Goal: Information Seeking & Learning: Learn about a topic

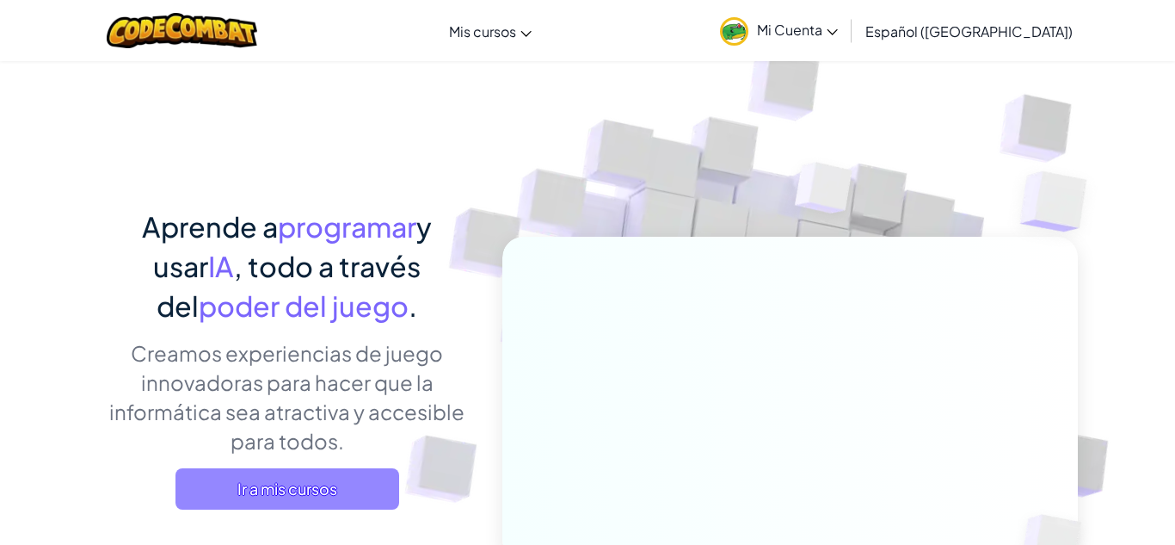
click at [369, 469] on span "Ir a mis cursos" at bounding box center [288, 488] width 224 height 41
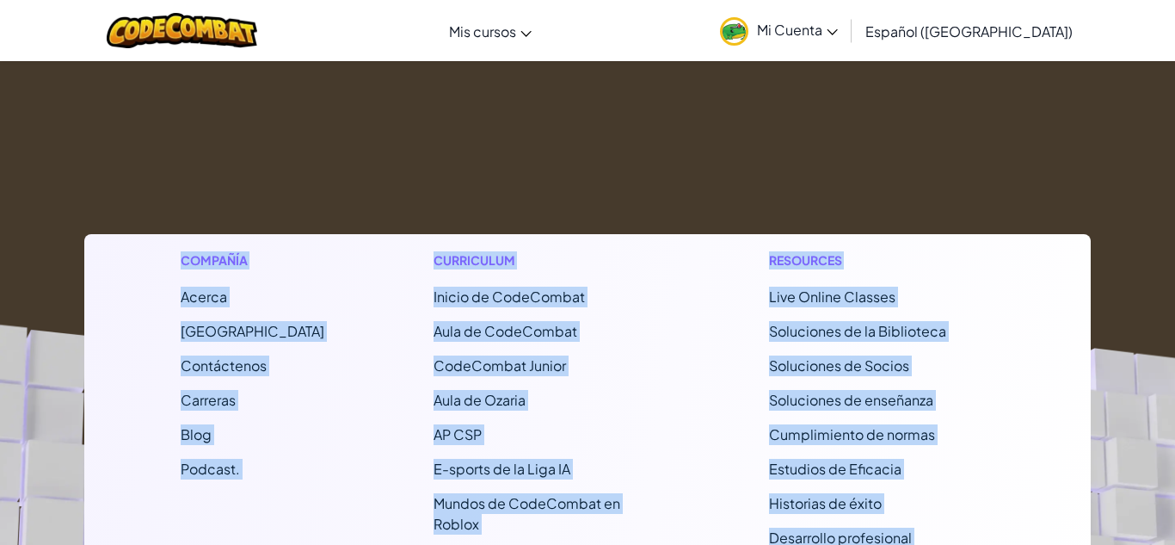
scroll to position [233, 0]
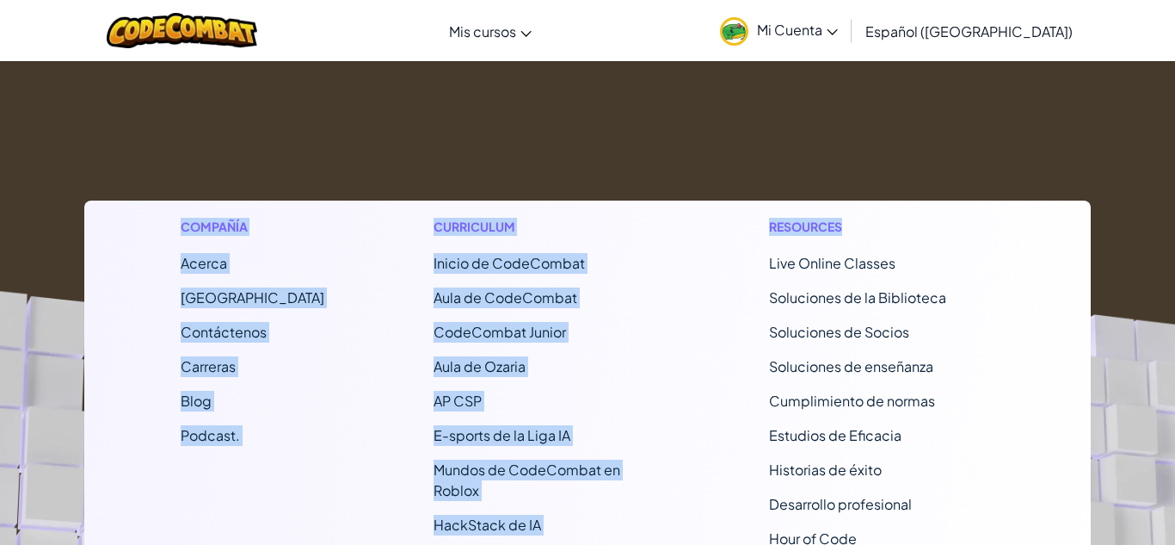
drag, startPoint x: 644, startPoint y: 126, endPoint x: 859, endPoint y: 143, distance: 214.9
click at [857, 141] on div "[MEDICAL_DATA] la navigación Mis cursos Aula de CodeCombat Aula de Ozaria E-spo…" at bounding box center [587, 331] width 1175 height 1128
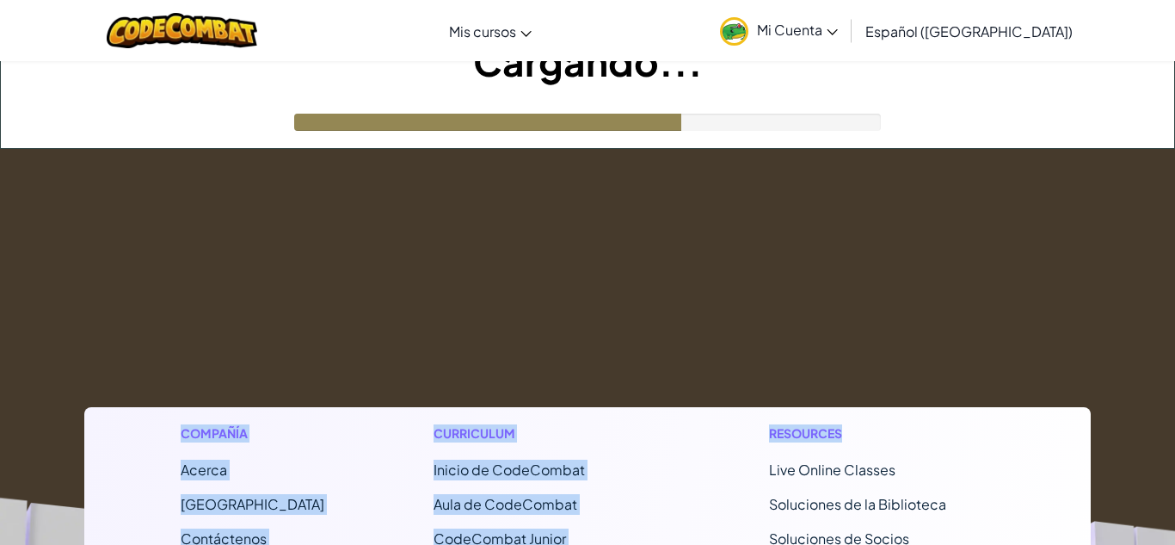
scroll to position [0, 0]
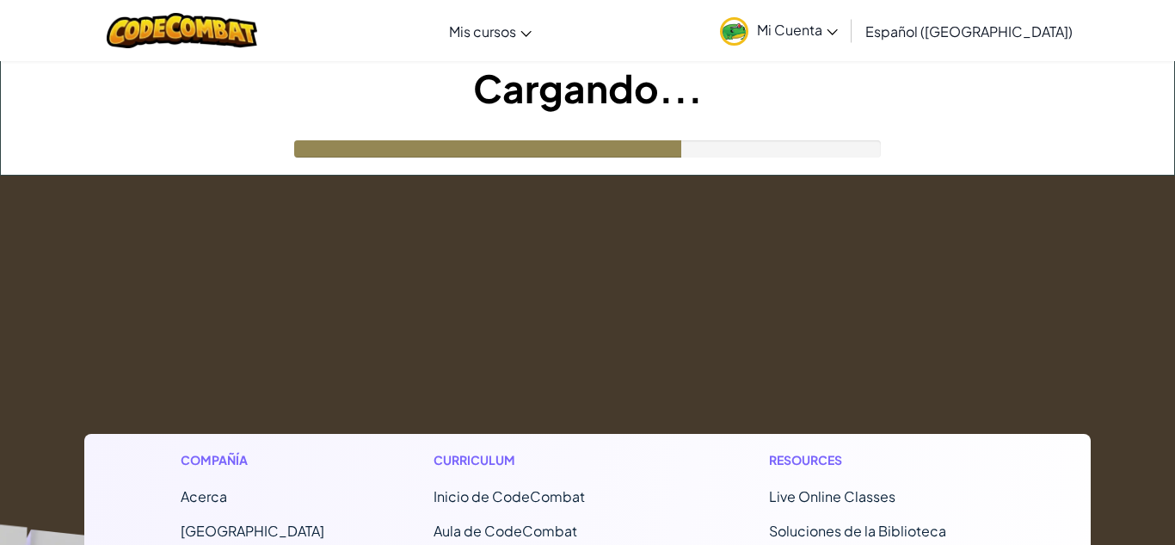
click at [715, 151] on div at bounding box center [587, 148] width 587 height 17
click at [715, 151] on div at bounding box center [514, 148] width 441 height 17
drag, startPoint x: 830, startPoint y: 157, endPoint x: 837, endPoint y: 143, distance: 16.2
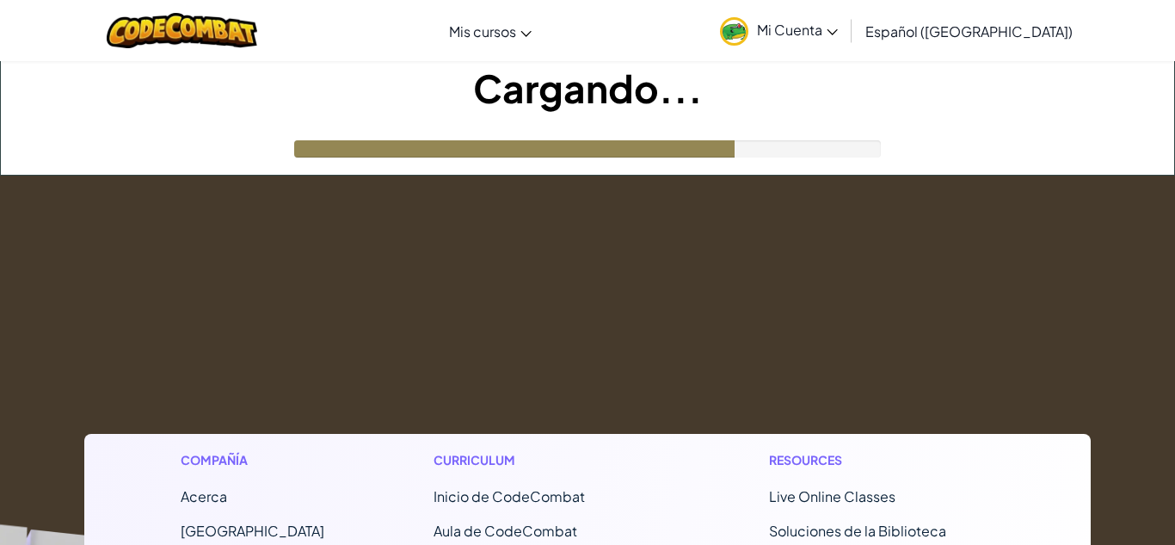
click at [837, 143] on div "Cargando..." at bounding box center [588, 118] width 1174 height 114
click at [837, 143] on div at bounding box center [587, 148] width 587 height 17
click at [835, 142] on div at bounding box center [587, 148] width 587 height 17
click at [832, 144] on div at bounding box center [587, 148] width 587 height 17
click at [829, 151] on div at bounding box center [587, 148] width 587 height 17
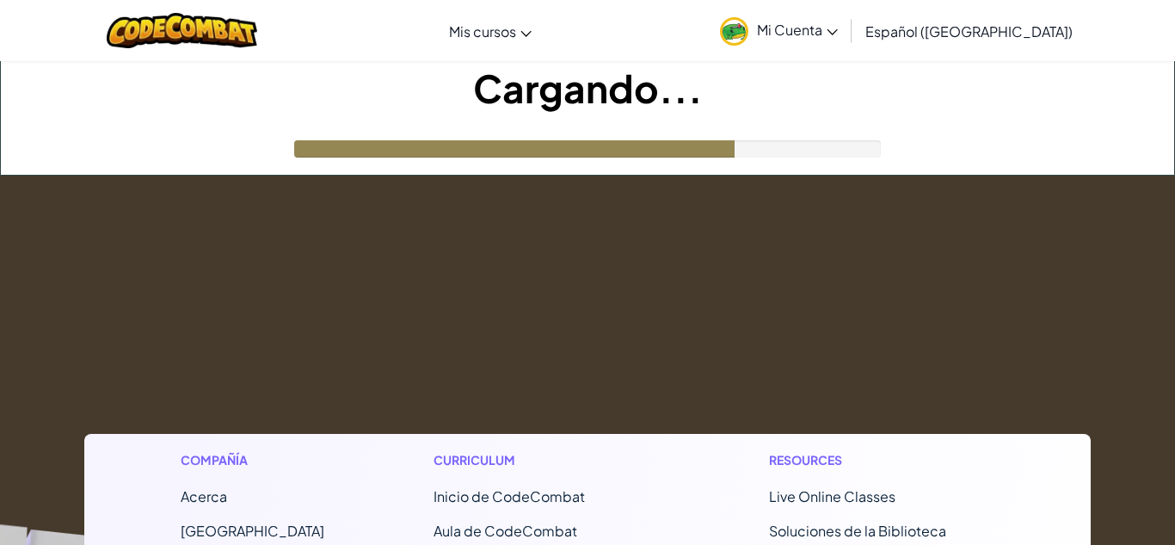
click at [829, 151] on div at bounding box center [587, 148] width 587 height 17
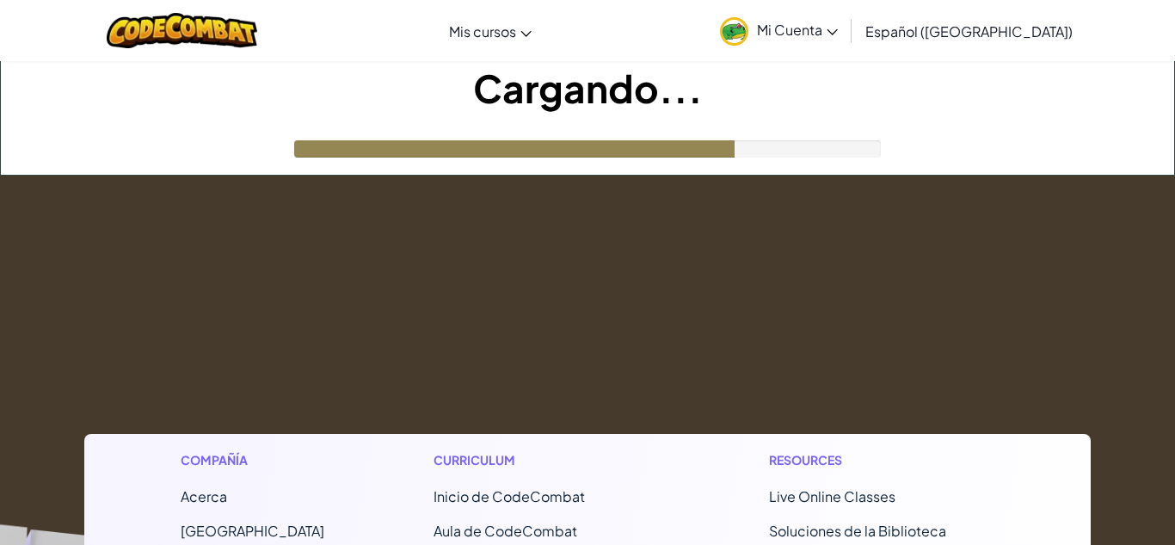
click at [829, 151] on div at bounding box center [587, 148] width 587 height 17
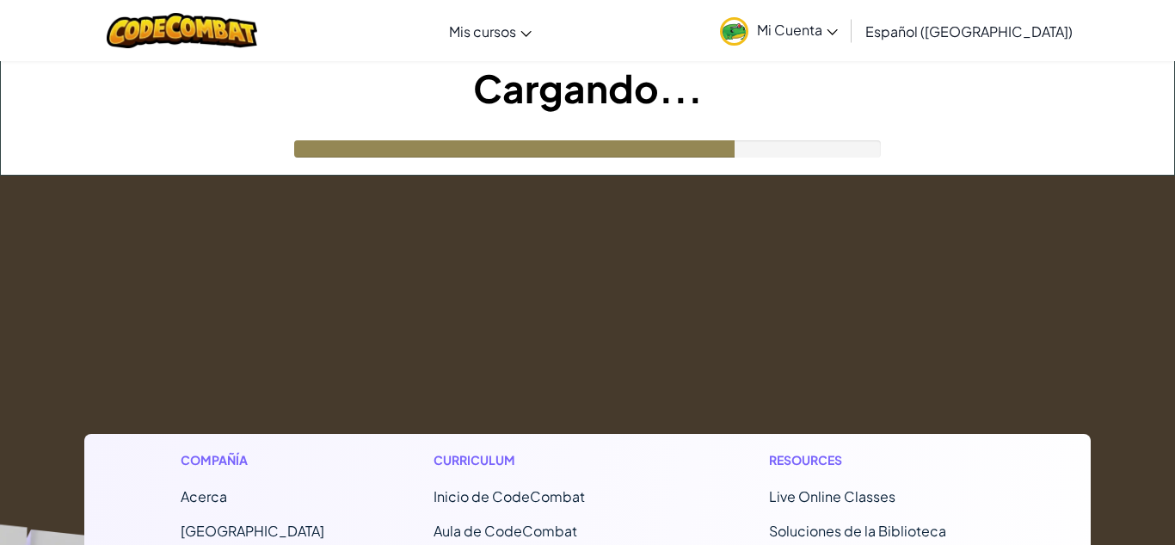
drag, startPoint x: 835, startPoint y: 137, endPoint x: 824, endPoint y: 143, distance: 12.7
click at [824, 143] on div "Cargando..." at bounding box center [588, 118] width 1174 height 114
click at [819, 149] on div at bounding box center [587, 148] width 587 height 17
drag, startPoint x: 789, startPoint y: 156, endPoint x: 717, endPoint y: 139, distance: 74.1
click at [717, 140] on div at bounding box center [587, 148] width 587 height 17
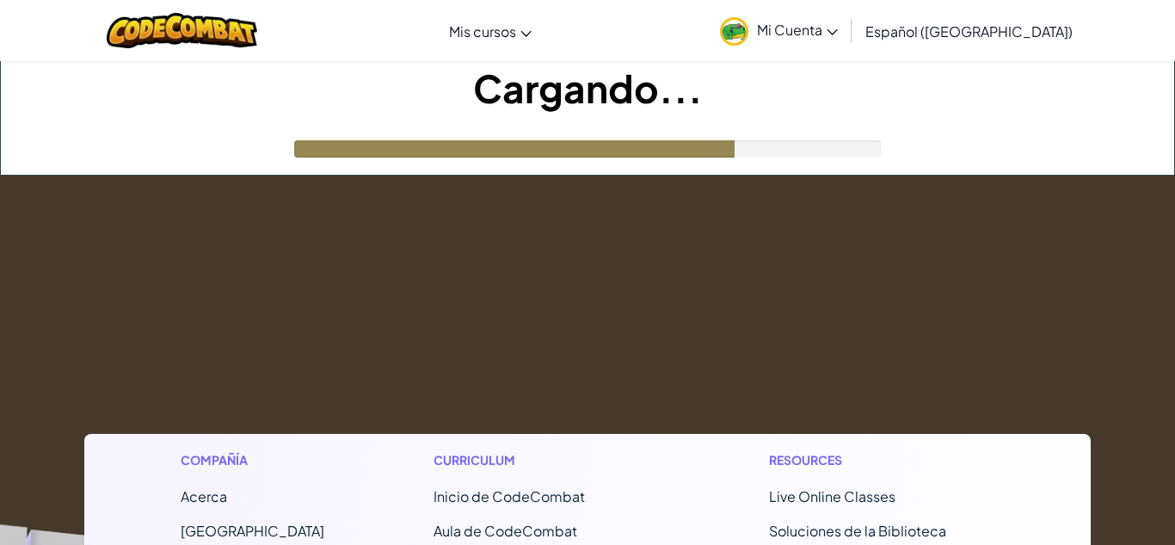
click at [749, 37] on img at bounding box center [734, 31] width 28 height 28
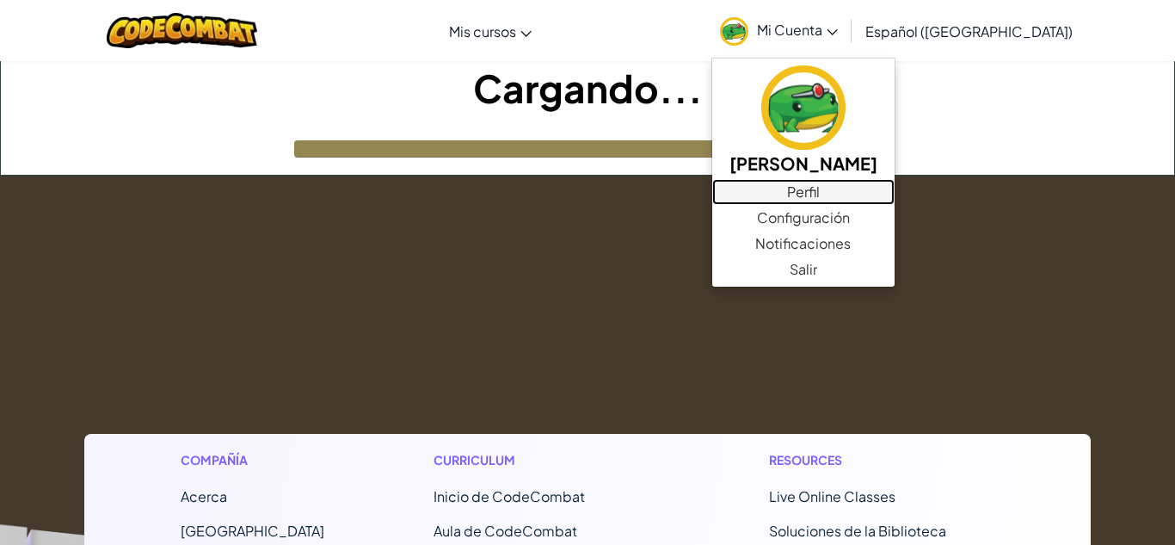
click at [874, 200] on link "Perfil" at bounding box center [803, 192] width 182 height 26
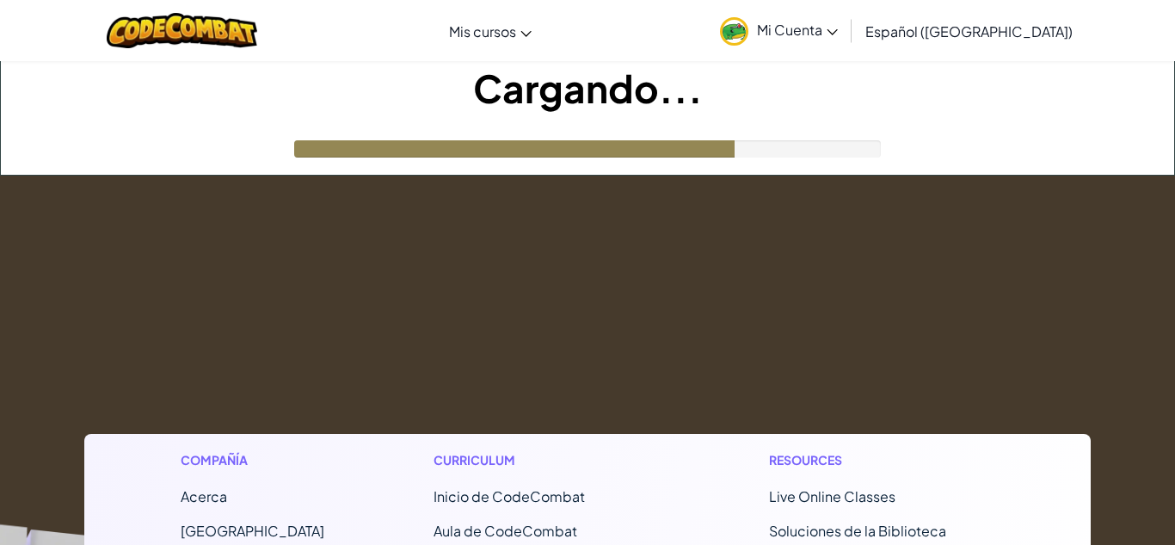
drag, startPoint x: 835, startPoint y: 180, endPoint x: 861, endPoint y: 151, distance: 38.4
click at [861, 151] on div at bounding box center [587, 148] width 587 height 17
click at [864, 146] on div at bounding box center [587, 148] width 587 height 17
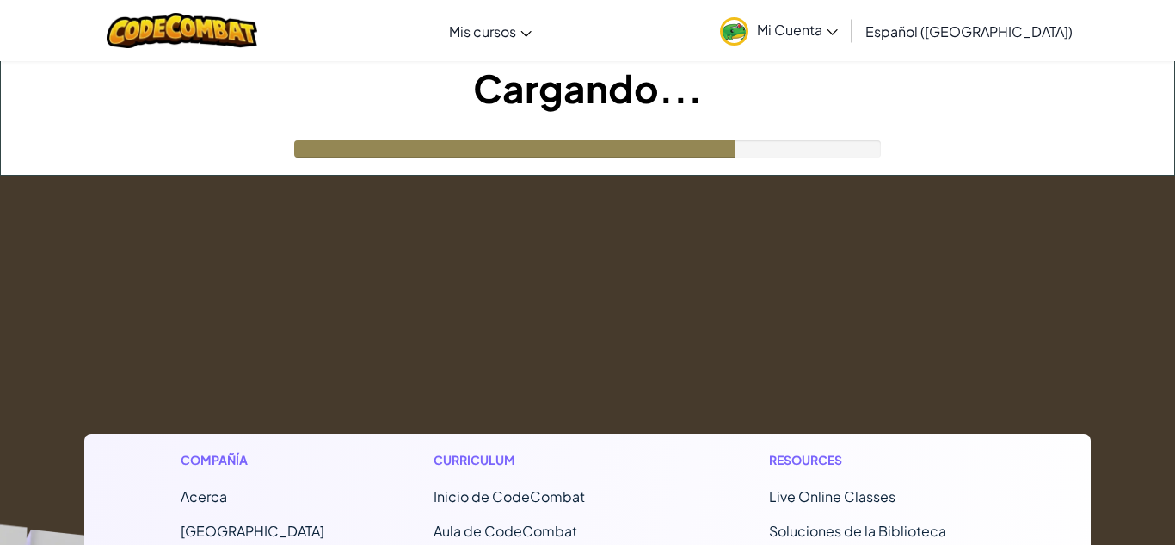
click at [864, 146] on div at bounding box center [587, 148] width 587 height 17
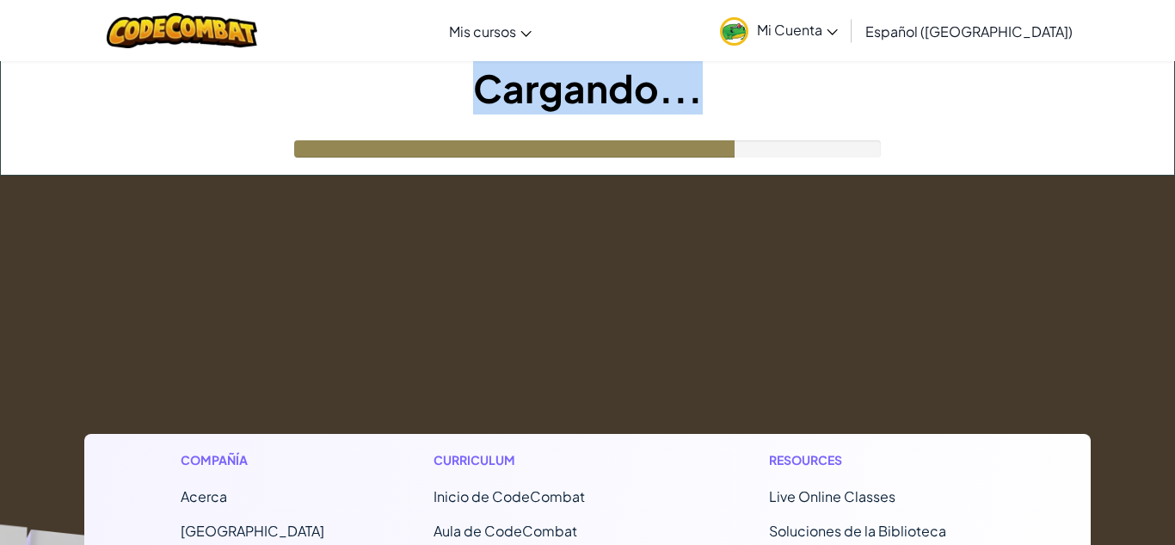
drag, startPoint x: 476, startPoint y: 84, endPoint x: 693, endPoint y: 125, distance: 221.4
click at [693, 125] on div "Cargando..." at bounding box center [588, 118] width 1174 height 114
click at [650, 103] on h1 "Cargando..." at bounding box center [588, 87] width 1174 height 53
drag, startPoint x: 482, startPoint y: 85, endPoint x: 693, endPoint y: 115, distance: 213.8
click at [693, 115] on div "Cargando..." at bounding box center [588, 118] width 1174 height 114
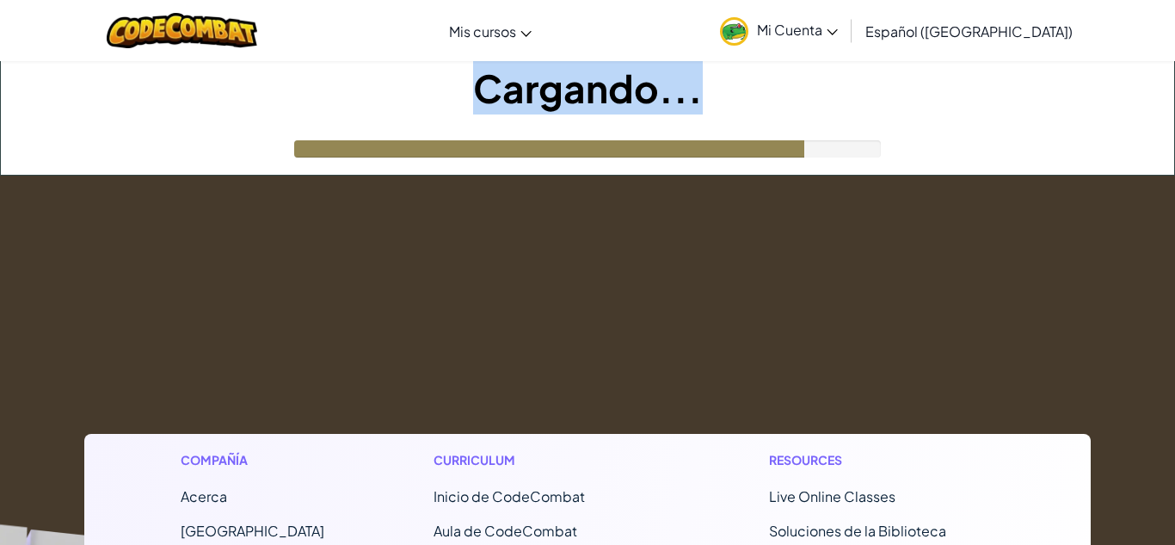
click at [809, 97] on h1 "Cargando..." at bounding box center [588, 87] width 1174 height 53
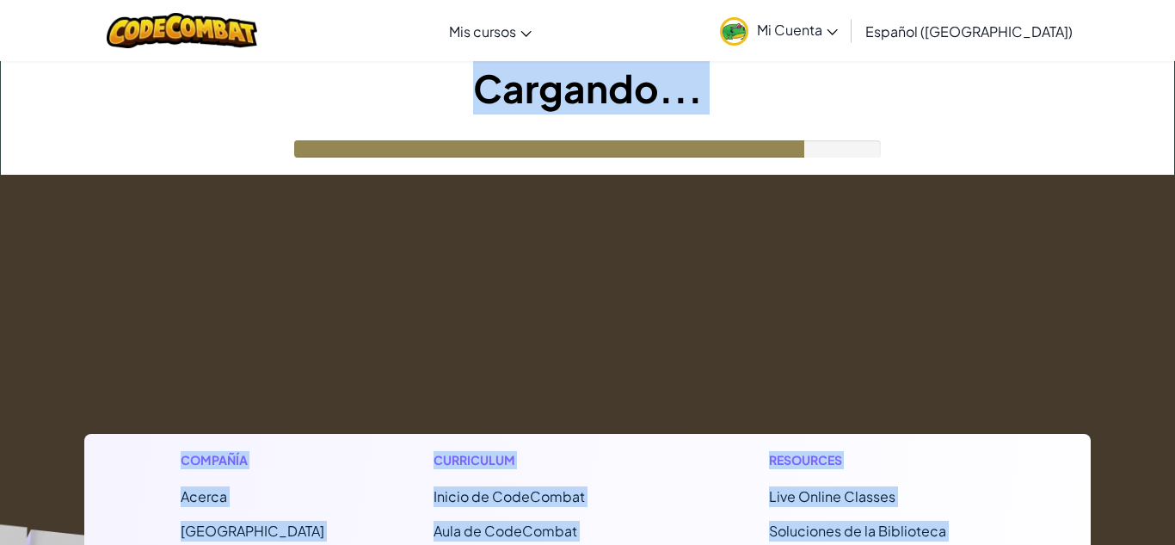
drag, startPoint x: 498, startPoint y: 91, endPoint x: 1174, endPoint y: 255, distance: 695.8
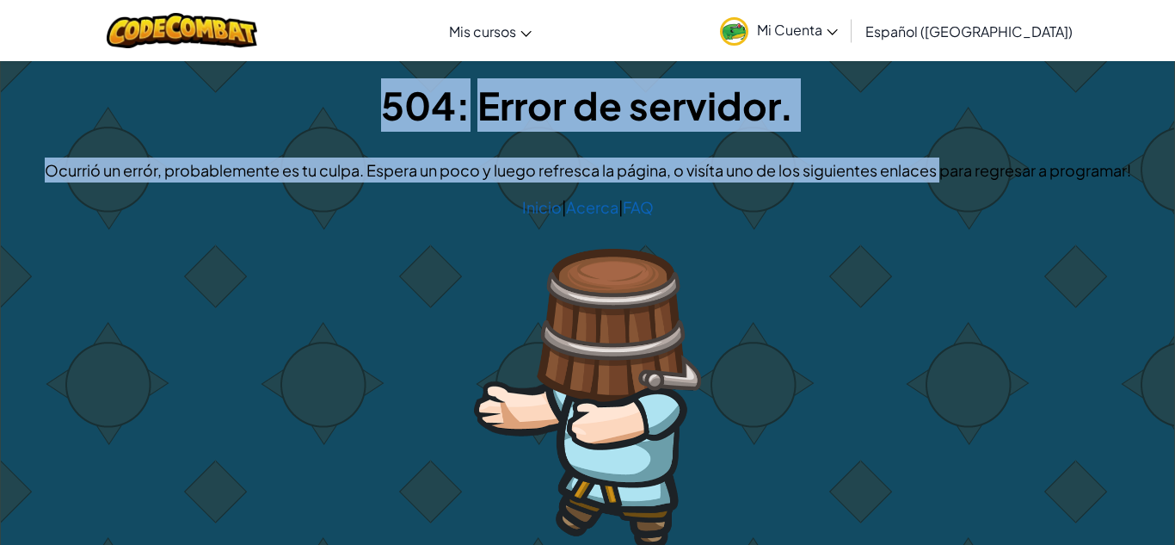
drag, startPoint x: 389, startPoint y: 102, endPoint x: 944, endPoint y: 139, distance: 556.2
click at [944, 139] on div "504: Error de servidor. Ocurrió un errór, probablemente es tu culpa. Espera un …" at bounding box center [588, 321] width 1174 height 521
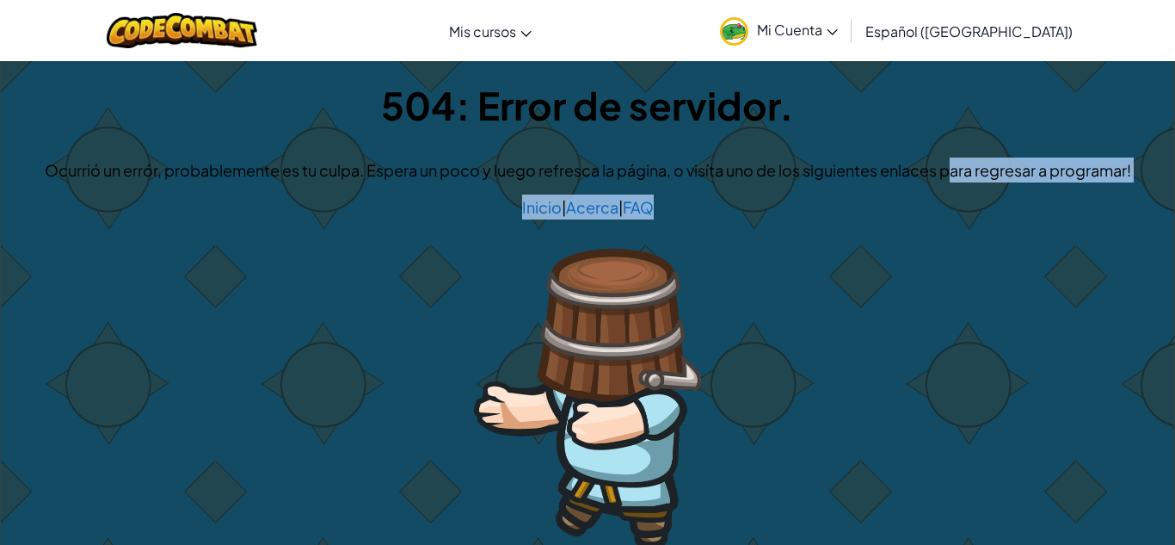
drag, startPoint x: 952, startPoint y: 181, endPoint x: 1174, endPoint y: 212, distance: 224.1
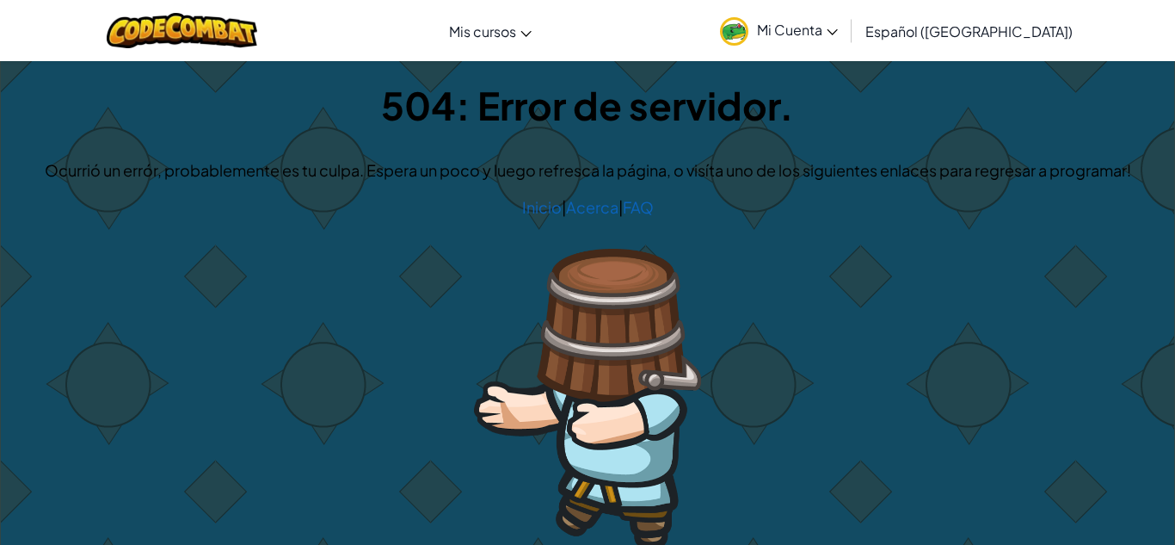
drag, startPoint x: 772, startPoint y: 315, endPoint x: 682, endPoint y: 344, distance: 94.1
click at [682, 344] on div "504: Error de servidor. Ocurrió un errór, probablemente es tu culpa. Espera un …" at bounding box center [588, 321] width 1174 height 521
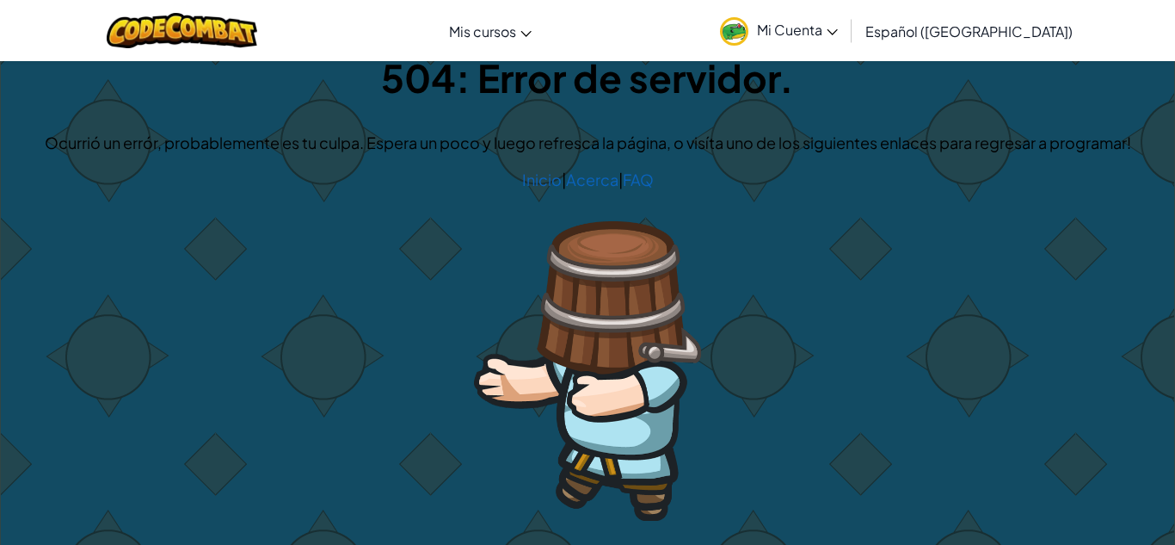
scroll to position [50, 0]
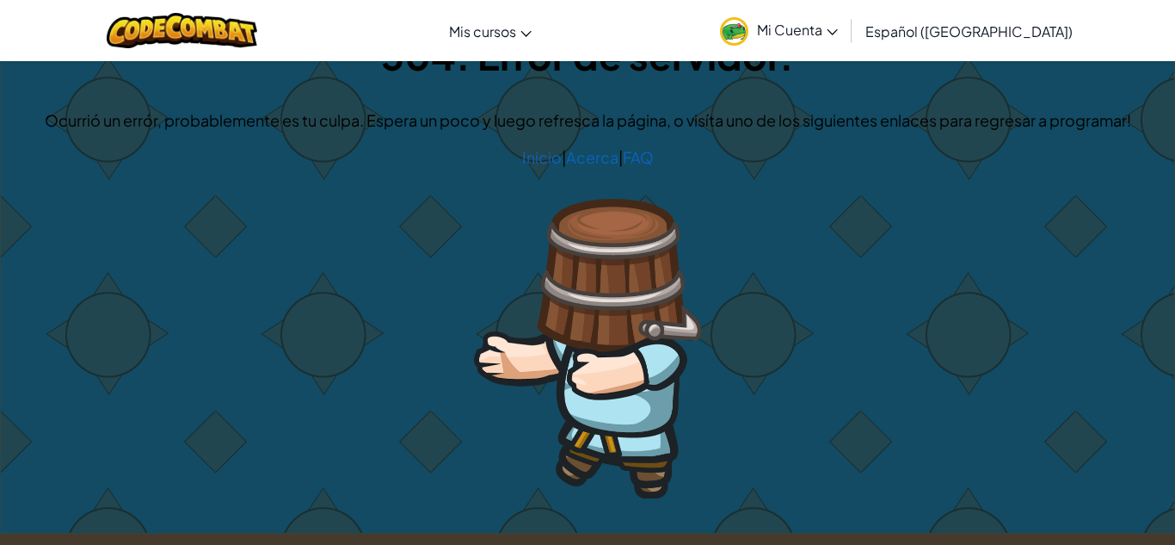
click at [679, 336] on img at bounding box center [588, 348] width 228 height 299
click at [653, 352] on img at bounding box center [588, 348] width 228 height 299
click at [652, 352] on img at bounding box center [588, 348] width 228 height 299
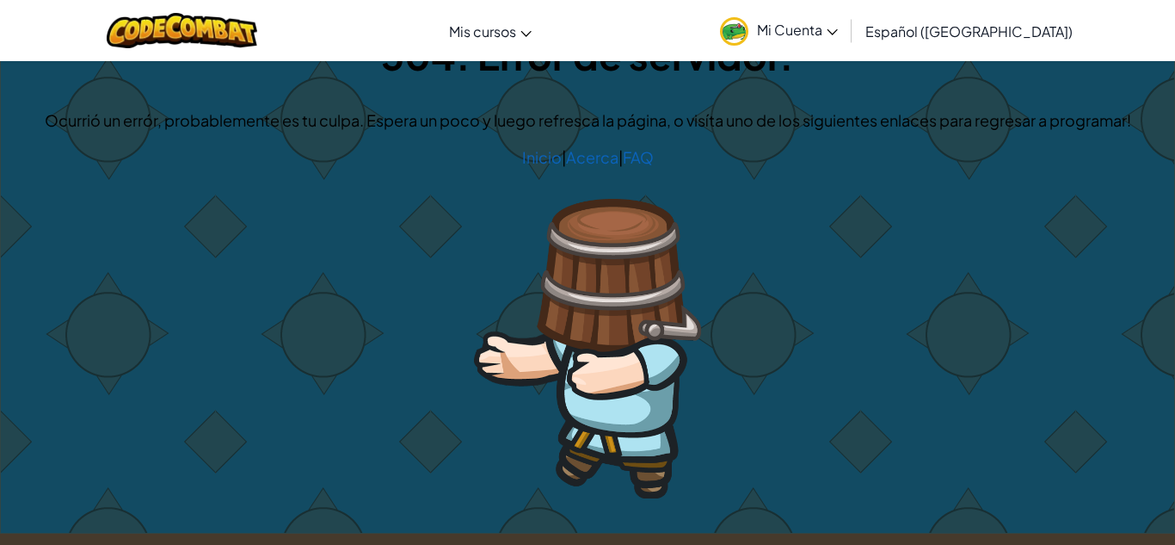
click at [652, 352] on img at bounding box center [588, 348] width 228 height 299
click at [661, 352] on img at bounding box center [588, 348] width 228 height 299
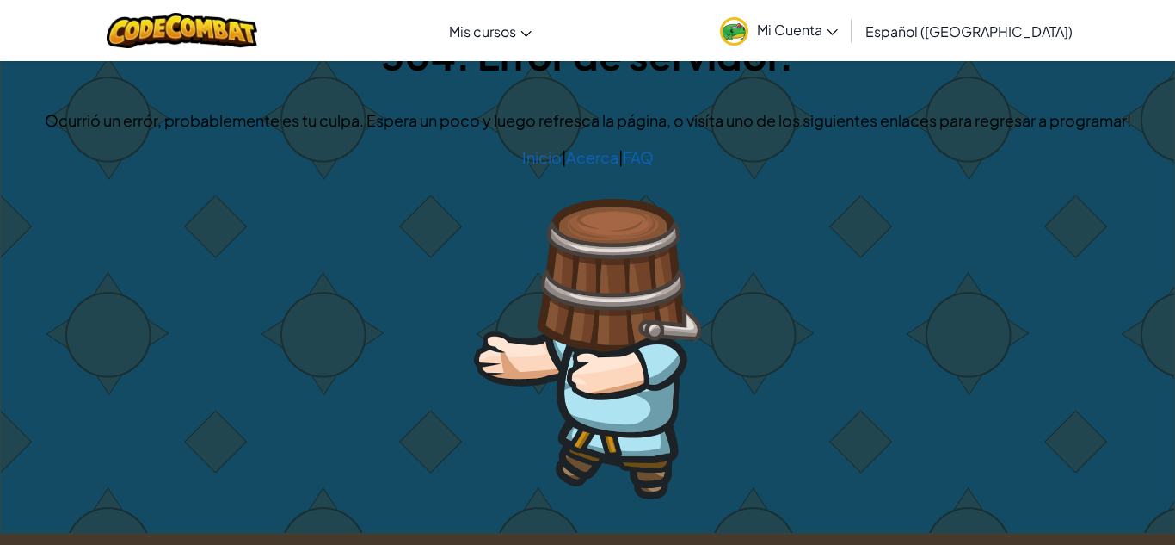
click at [642, 263] on img at bounding box center [588, 348] width 228 height 299
click at [1174, 363] on div "Heróe : Frog Héroe [PERSON_NAME] héroe Jugador : [PERSON_NAME] completados: 10 …" at bounding box center [587, 271] width 1175 height 523
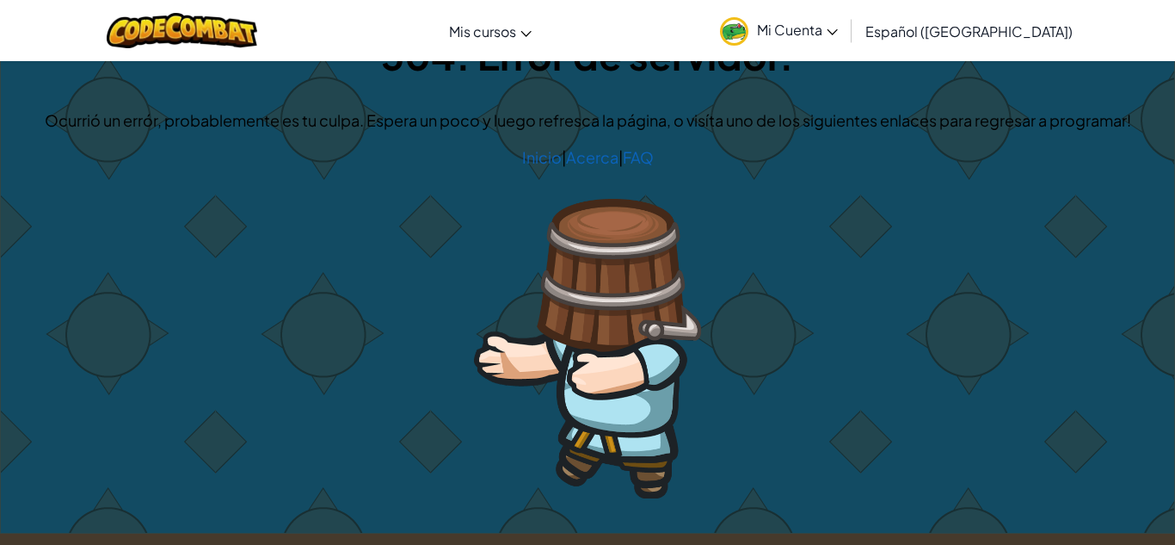
click at [1168, 346] on div "504: Error de servidor. Ocurrió un errór, probablemente es tu culpa. Espera un …" at bounding box center [588, 271] width 1174 height 521
click at [1147, 402] on div "504: Error de servidor. Ocurrió un errór, probablemente es tu culpa. Espera un …" at bounding box center [588, 271] width 1174 height 521
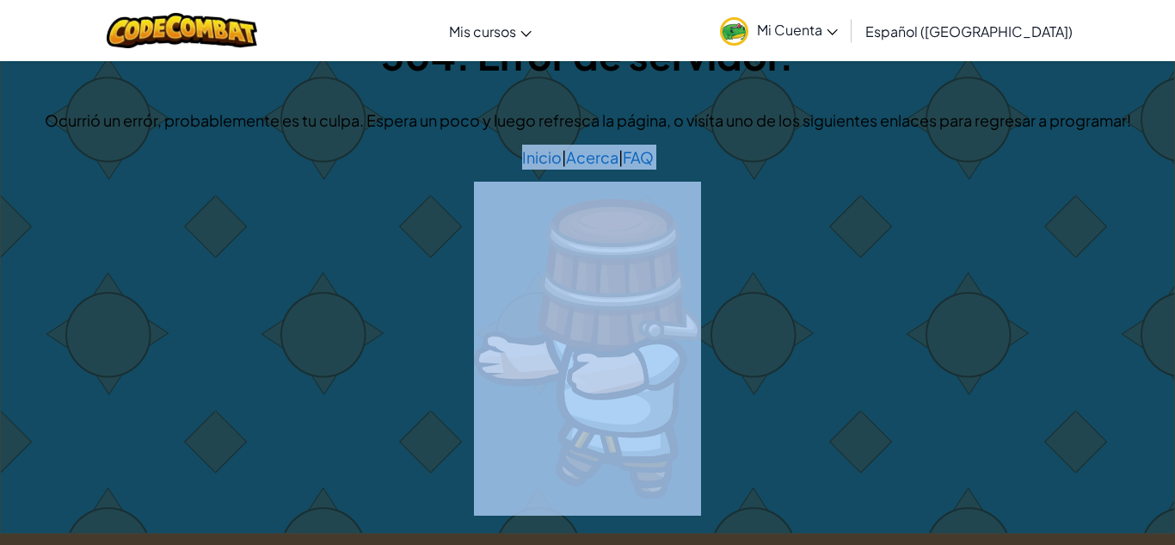
click at [1077, 462] on div "504: Error de servidor. Ocurrió un errór, probablemente es tu culpa. Espera un …" at bounding box center [588, 271] width 1174 height 521
click at [903, 235] on div "504: Error de servidor. Ocurrió un errór, probablemente es tu culpa. Espera un …" at bounding box center [588, 271] width 1174 height 521
click at [786, 208] on div "504: Error de servidor. Ocurrió un errór, probablemente es tu culpa. Espera un …" at bounding box center [588, 271] width 1174 height 521
click at [786, 210] on div "504: Error de servidor. Ocurrió un errór, probablemente es tu culpa. Espera un …" at bounding box center [588, 271] width 1174 height 521
